Goal: Task Accomplishment & Management: Manage account settings

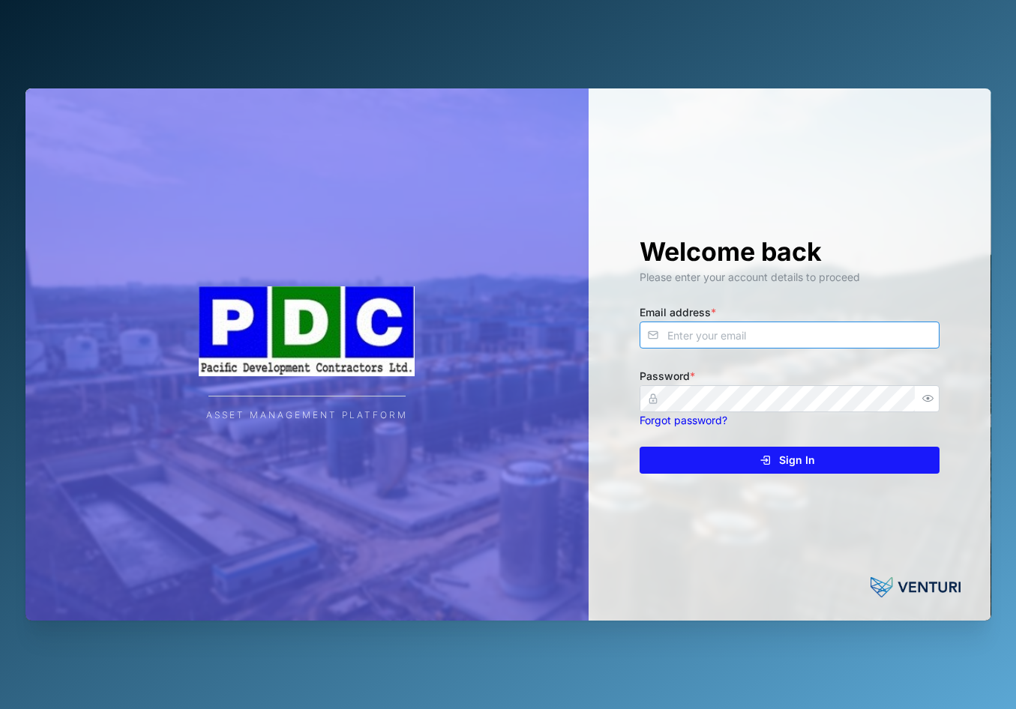
type input "[EMAIL_ADDRESS][DOMAIN_NAME]"
click at [808, 462] on span "Sign In" at bounding box center [797, 460] width 36 height 25
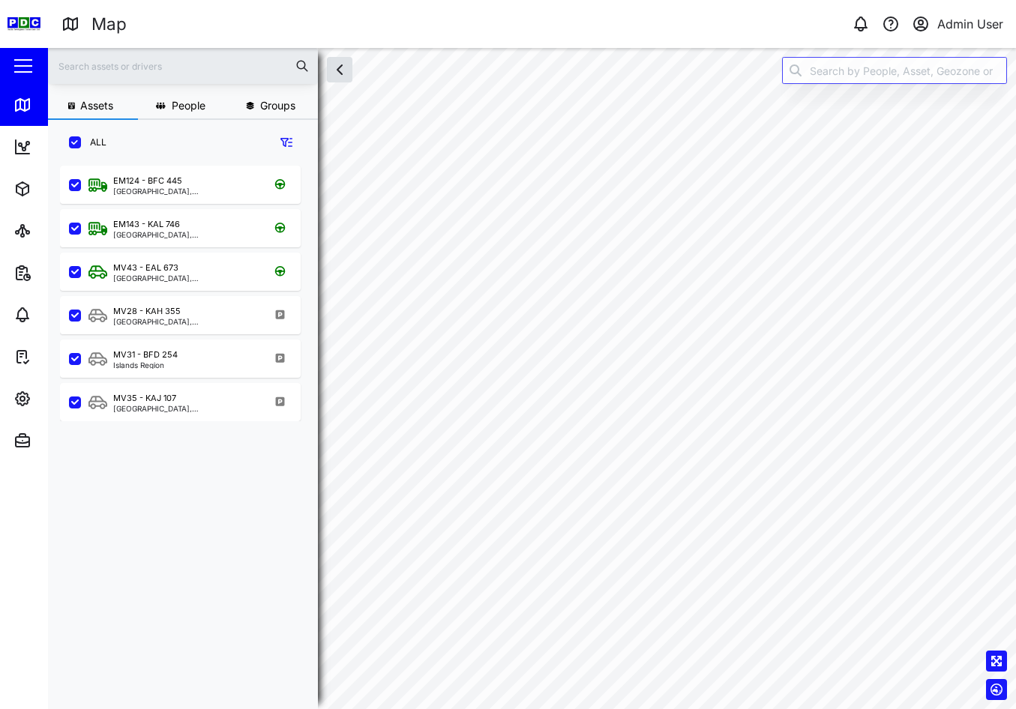
scroll to position [526, 235]
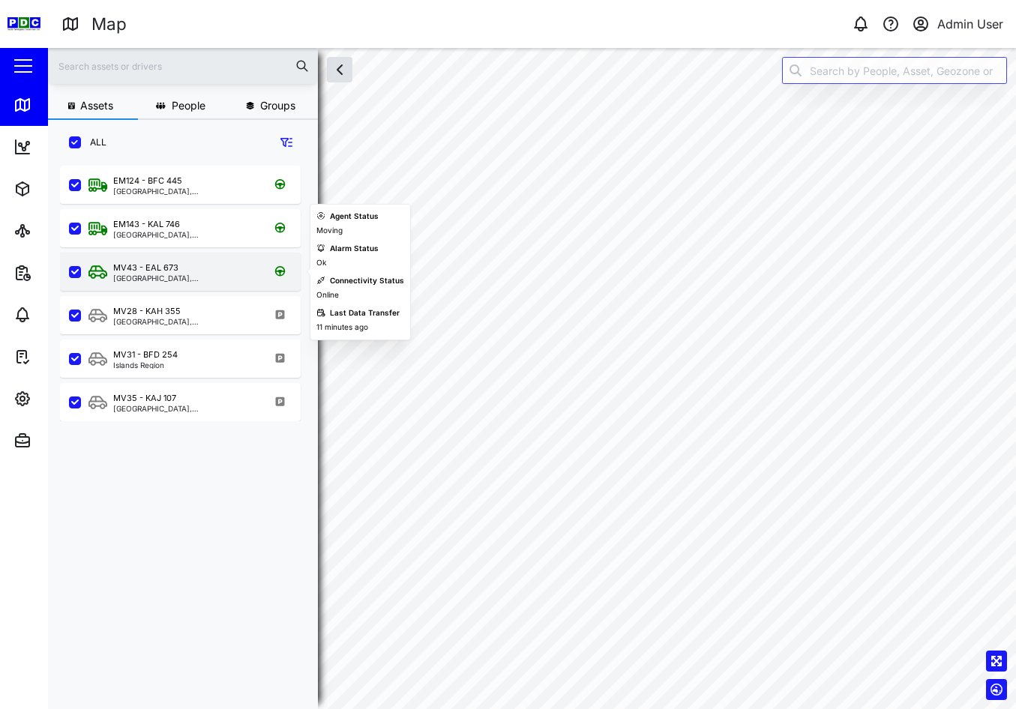
click at [176, 266] on div "MV43 - EAL 673" at bounding box center [145, 268] width 65 height 13
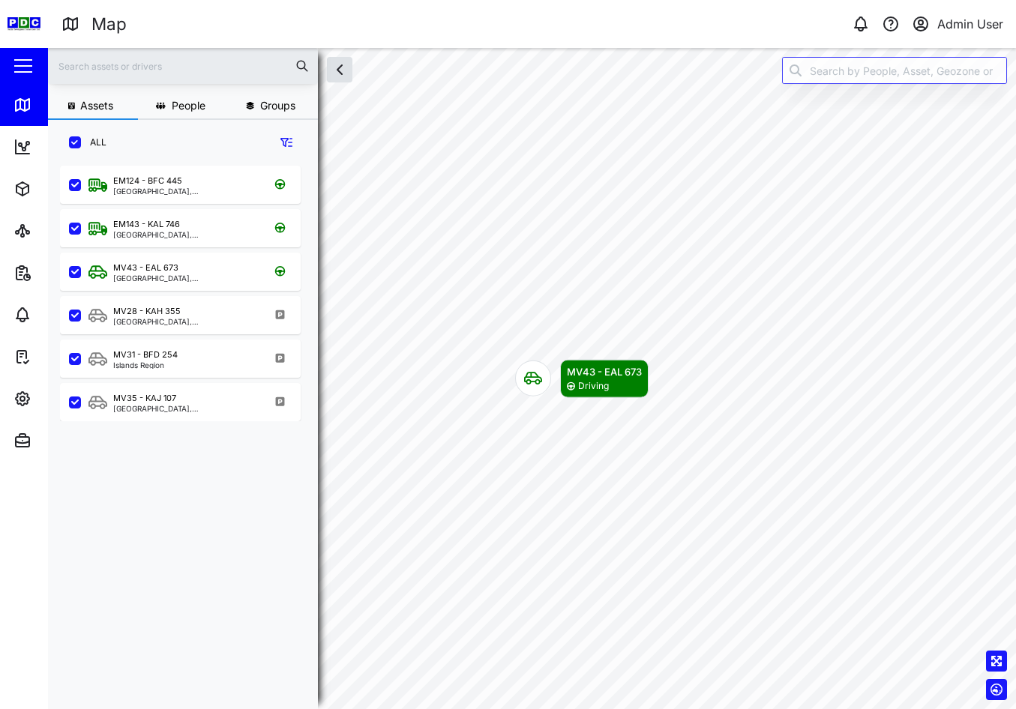
click at [466, 11] on div "Map" at bounding box center [297, 24] width 472 height 26
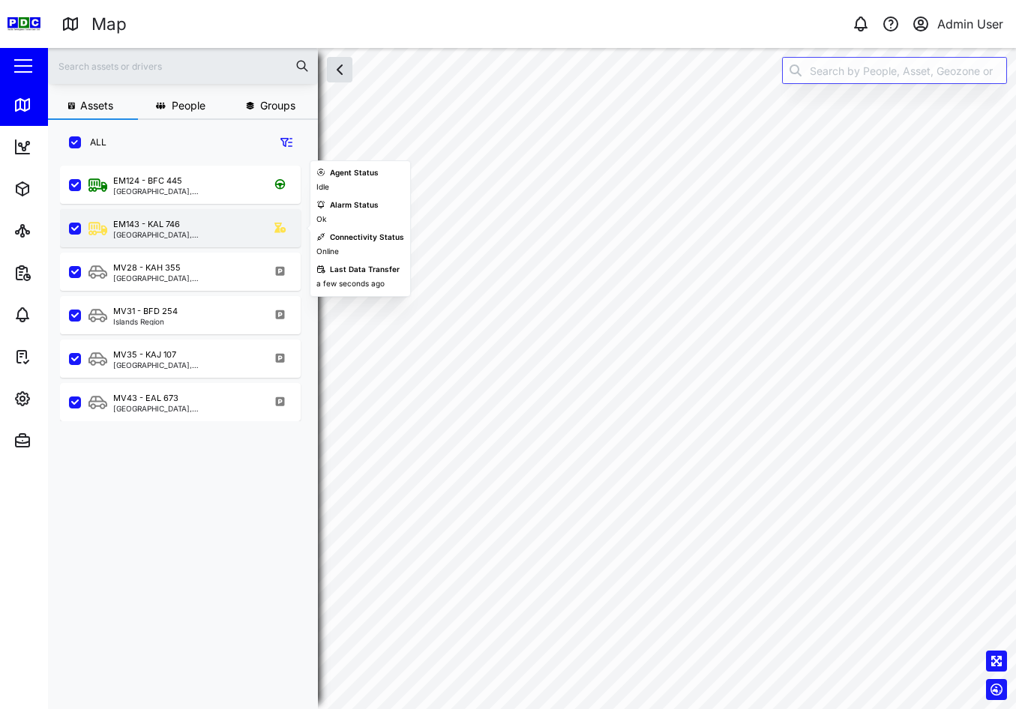
click at [197, 221] on div "EM143 - KAL 746 [GEOGRAPHIC_DATA], [GEOGRAPHIC_DATA]" at bounding box center [189, 228] width 203 height 20
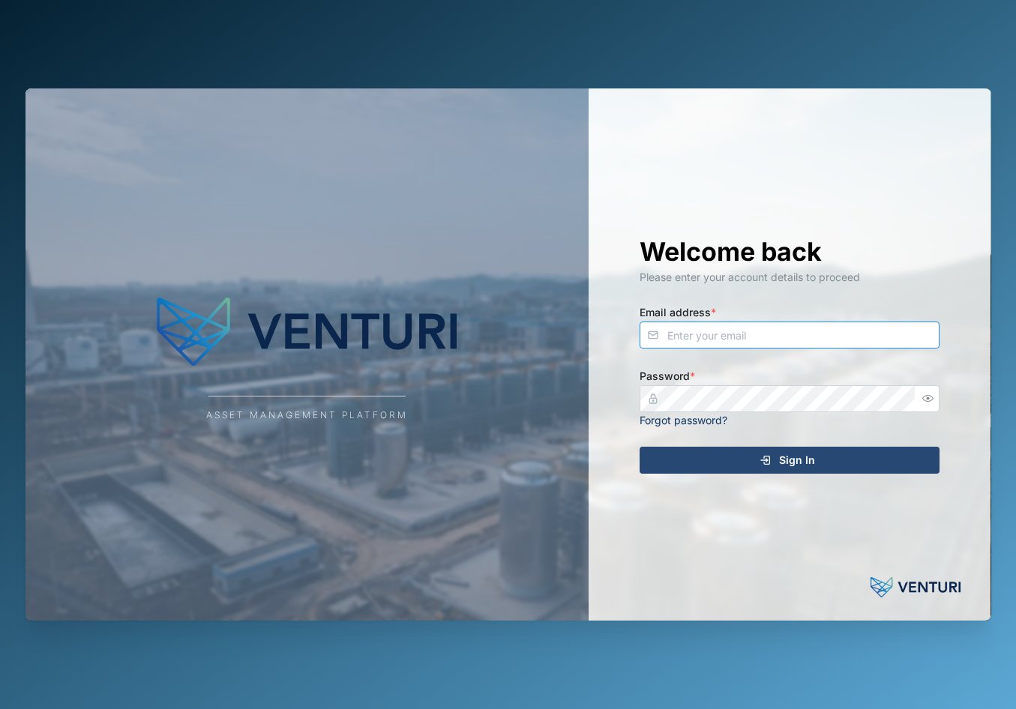
type input "admin@venturi.io"
click at [767, 457] on icon "submit" at bounding box center [766, 460] width 12 height 12
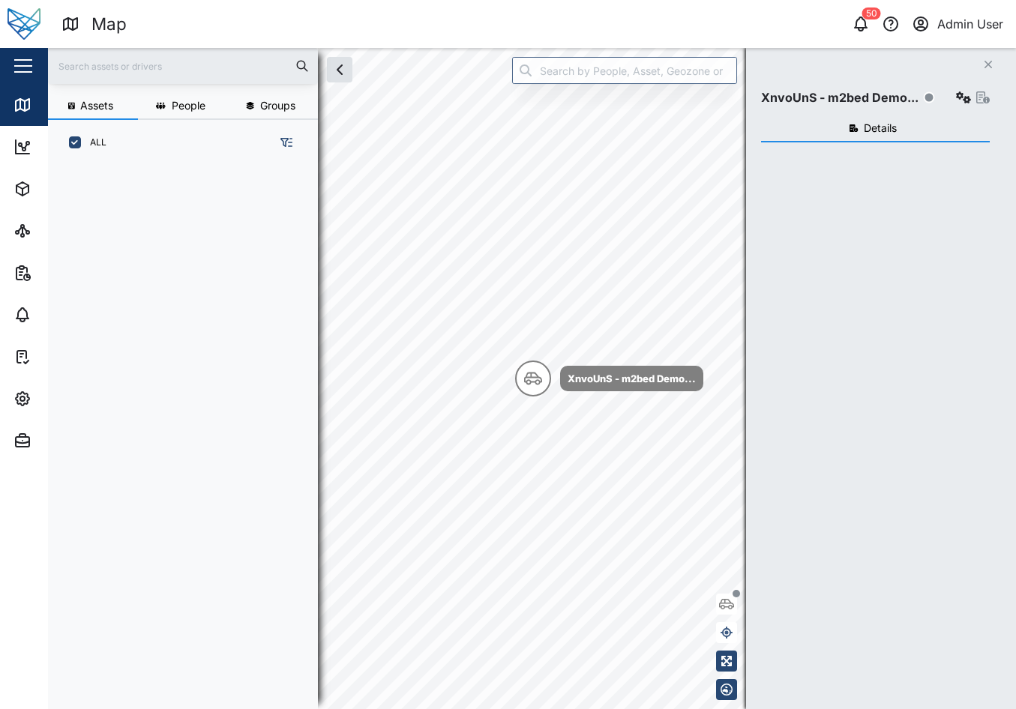
scroll to position [526, 235]
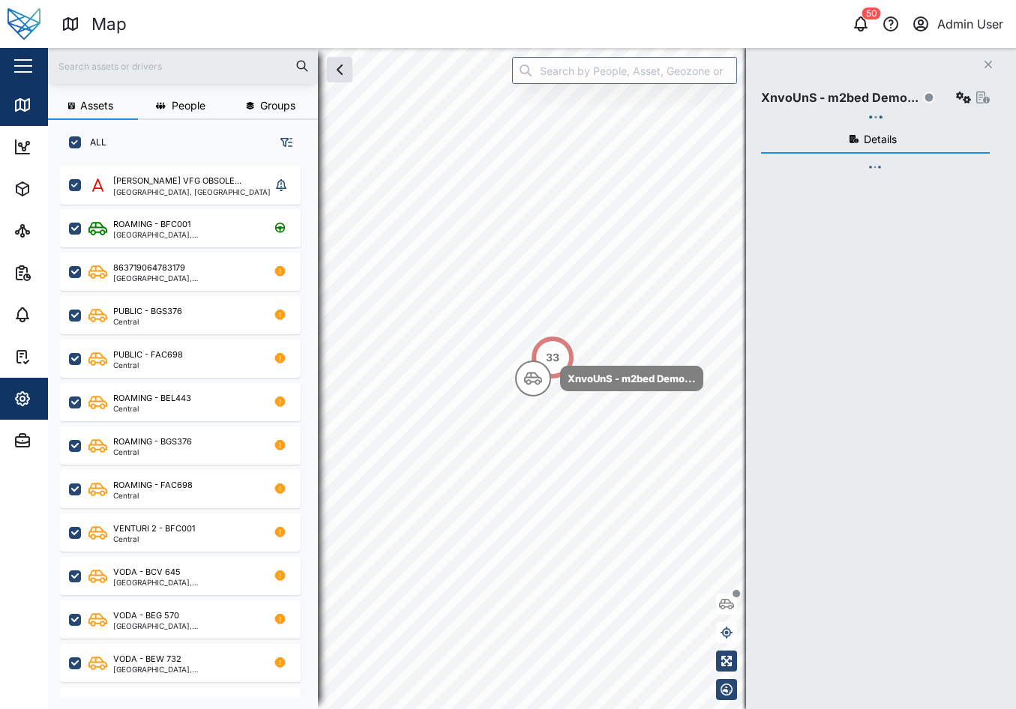
click at [15, 390] on icon "button" at bounding box center [22, 399] width 18 height 18
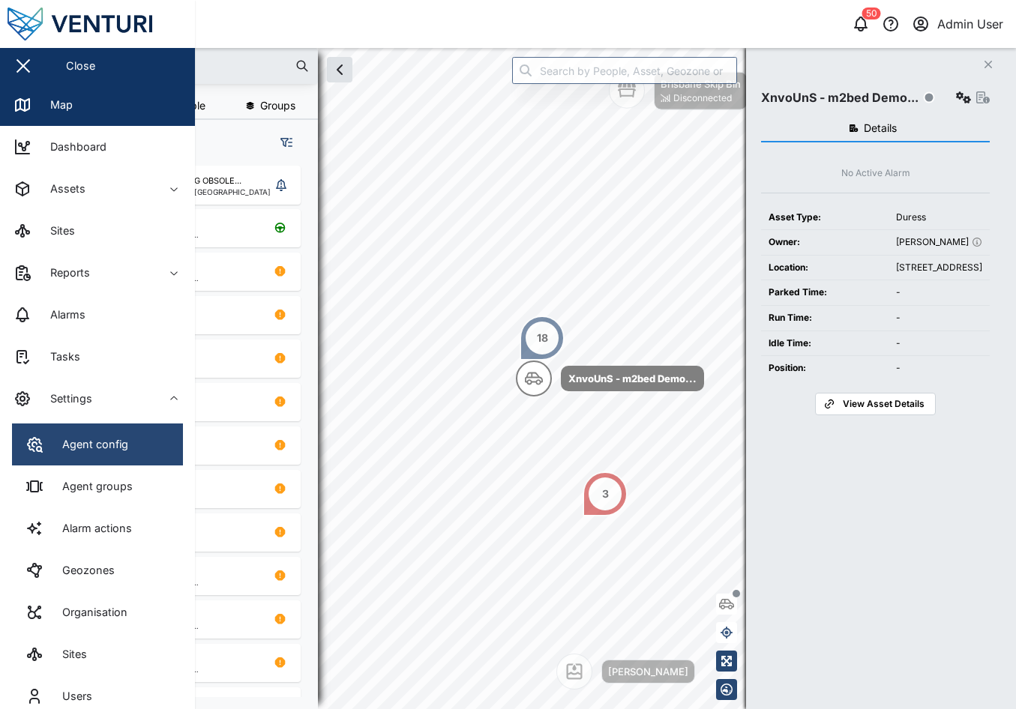
click at [154, 442] on link "Agent config" at bounding box center [97, 445] width 171 height 42
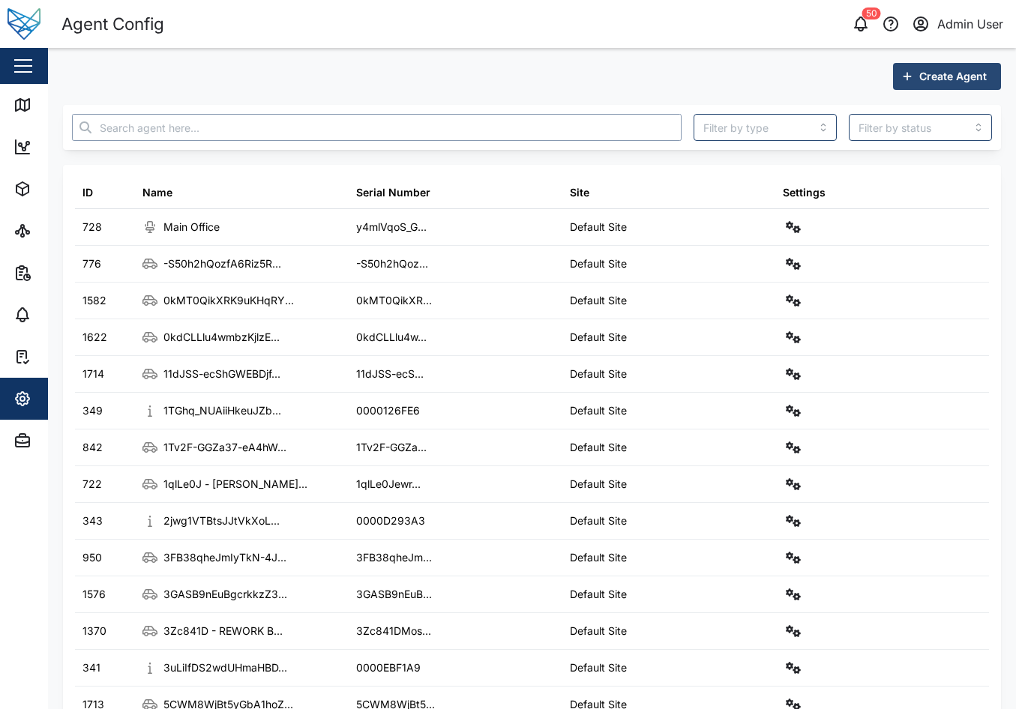
click at [270, 123] on input "text" at bounding box center [377, 127] width 610 height 27
